Goal: Transaction & Acquisition: Purchase product/service

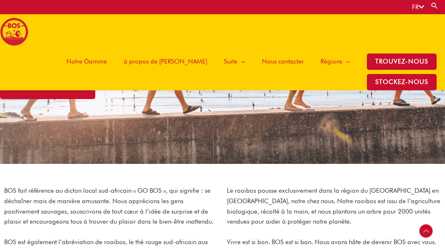
scroll to position [161, 0]
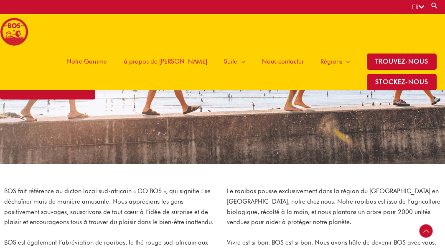
click at [67, 62] on span "Notre Gamme" at bounding box center [87, 61] width 41 height 25
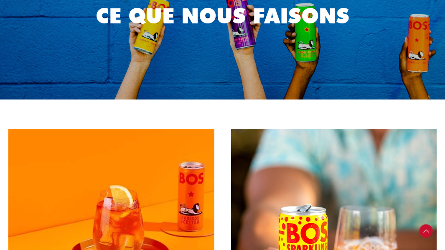
scroll to position [209, 0]
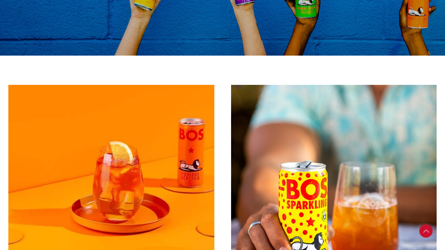
click at [132, 85] on img at bounding box center [111, 188] width 206 height 206
click at [184, 140] on img at bounding box center [111, 188] width 206 height 206
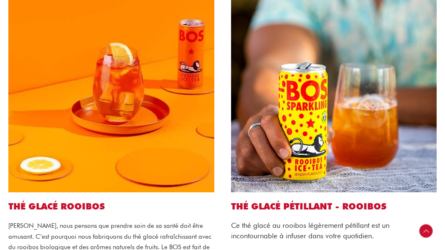
scroll to position [460, 0]
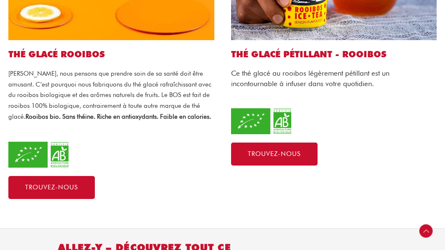
click at [52, 31] on div "Thé glacé Rooibos Chez BOS, nous pensons que prendre soin de sa santé doit être…" at bounding box center [111, 17] width 223 height 382
click at [49, 45] on div "Thé glacé Rooibos Chez BOS, nous pensons que prendre soin de sa santé doit être…" at bounding box center [111, 17] width 223 height 382
click at [49, 49] on h2 "Thé glacé Rooibos" at bounding box center [111, 54] width 206 height 11
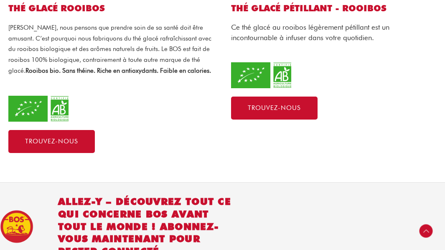
scroll to position [418, 0]
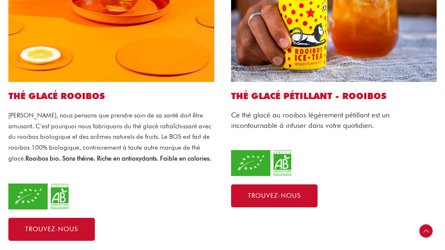
click at [79, 123] on span "Chez BOS, nous pensons que prendre soin de sa santé doit être amusant. C’est po…" at bounding box center [109, 137] width 203 height 51
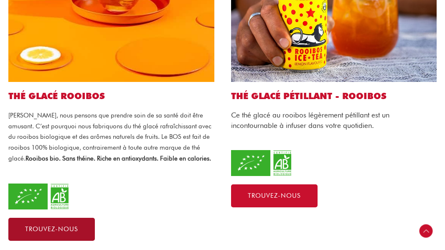
click at [74, 226] on span "Trouvez-nous" at bounding box center [51, 229] width 53 height 6
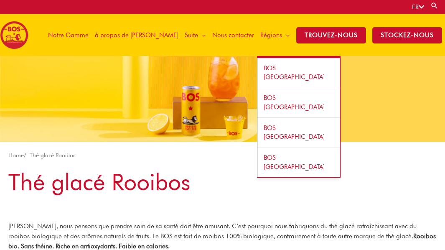
click at [293, 67] on span "BOS [GEOGRAPHIC_DATA]" at bounding box center [294, 72] width 61 height 17
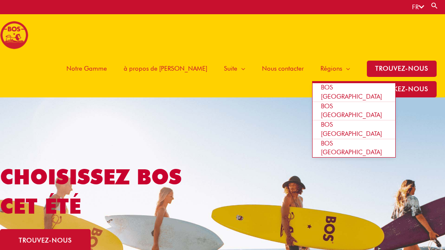
click at [321, 121] on span "BOS [GEOGRAPHIC_DATA]" at bounding box center [351, 129] width 61 height 17
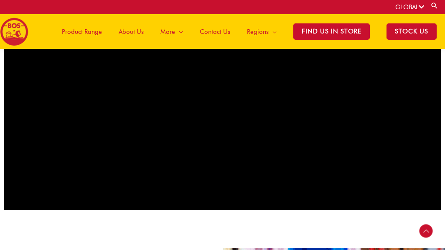
scroll to position [531, 0]
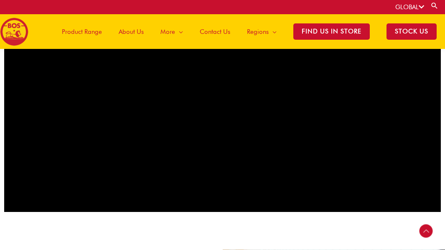
click at [88, 27] on span "Product Range" at bounding box center [82, 31] width 40 height 25
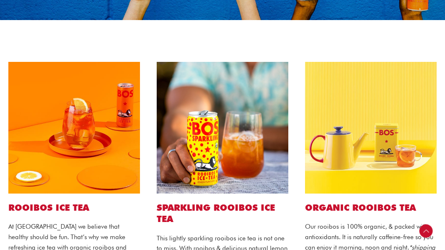
scroll to position [376, 0]
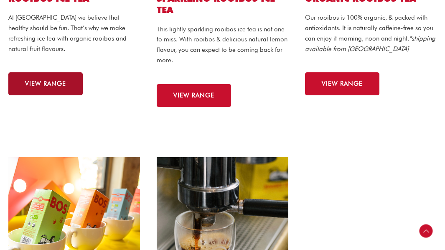
click at [72, 72] on link "VIEW RANGE" at bounding box center [45, 83] width 74 height 23
